Goal: Use online tool/utility: Utilize a website feature to perform a specific function

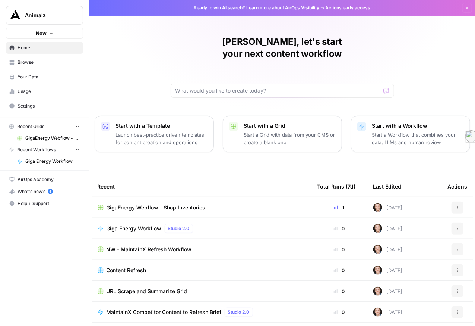
click at [48, 141] on span "GigaEnergy Webflow - Shop Inventories" at bounding box center [52, 138] width 54 height 7
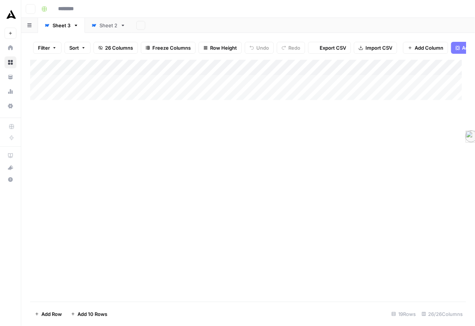
type input "**********"
click at [331, 84] on div "Add Column" at bounding box center [246, 170] width 432 height 221
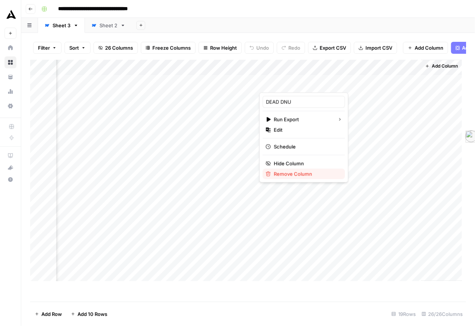
click at [314, 177] on span "Remove Column" at bounding box center [306, 173] width 65 height 7
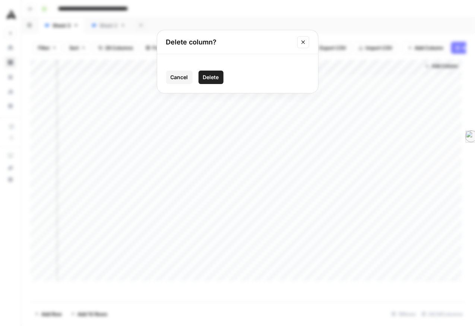
click at [204, 81] on span "Delete" at bounding box center [211, 76] width 16 height 7
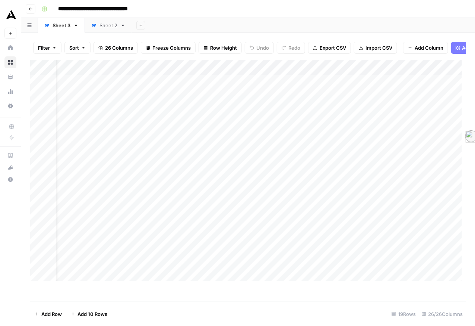
scroll to position [0, 0]
click at [186, 83] on div "Add Column" at bounding box center [246, 170] width 432 height 221
click at [203, 131] on span "Remaining Rows" at bounding box center [212, 127] width 47 height 7
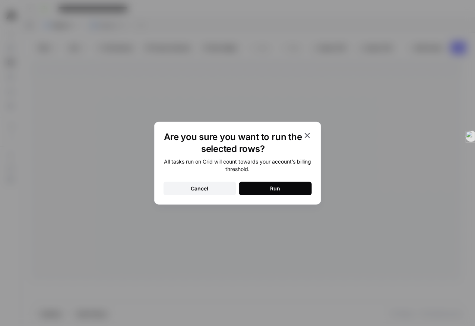
click at [265, 195] on button "Run" at bounding box center [275, 188] width 73 height 13
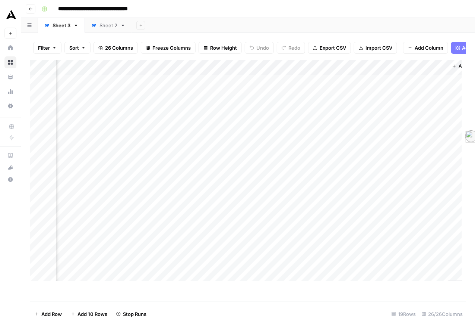
scroll to position [0, 1411]
click at [180, 82] on div "Add Column" at bounding box center [246, 170] width 432 height 221
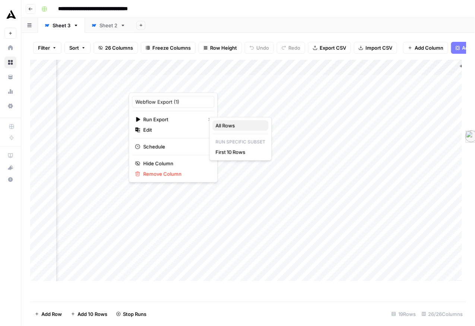
click at [228, 129] on span "All Rows" at bounding box center [239, 125] width 47 height 7
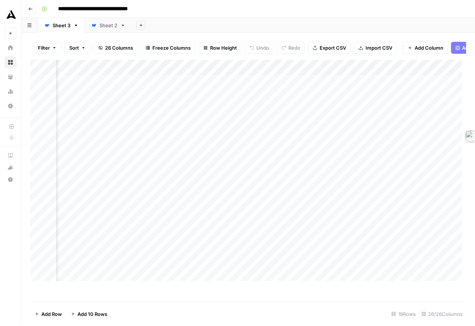
scroll to position [0, 0]
